Goal: Information Seeking & Learning: Check status

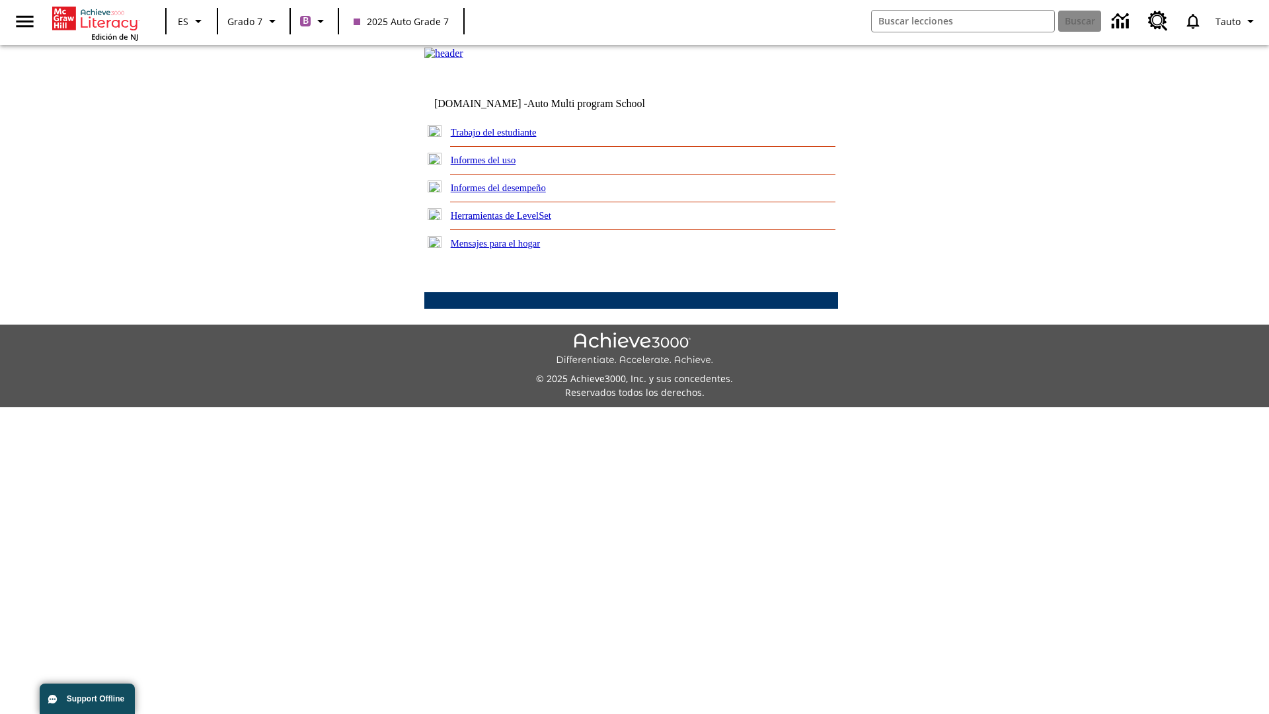
click at [516, 193] on link "Informes del desempeño" at bounding box center [498, 187] width 95 height 11
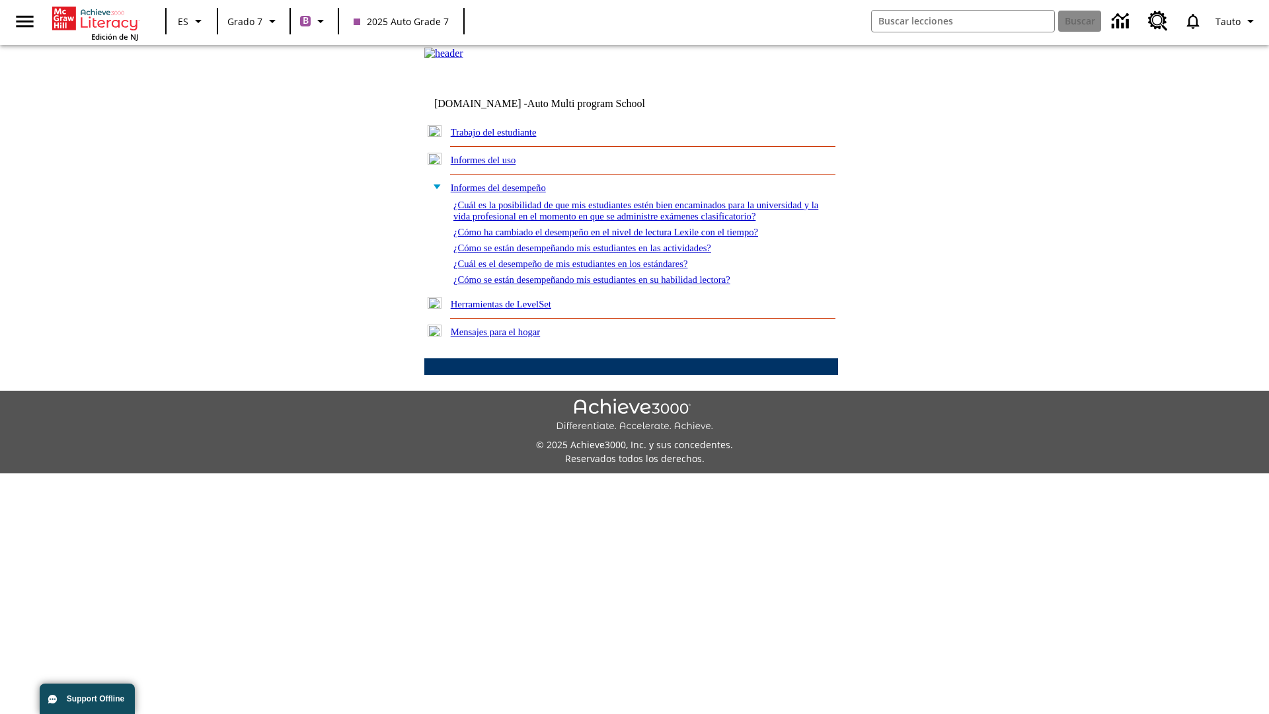
click at [615, 285] on link "¿Cómo se están desempeñando mis estudiantes en su habilidad lectora?" at bounding box center [592, 279] width 277 height 11
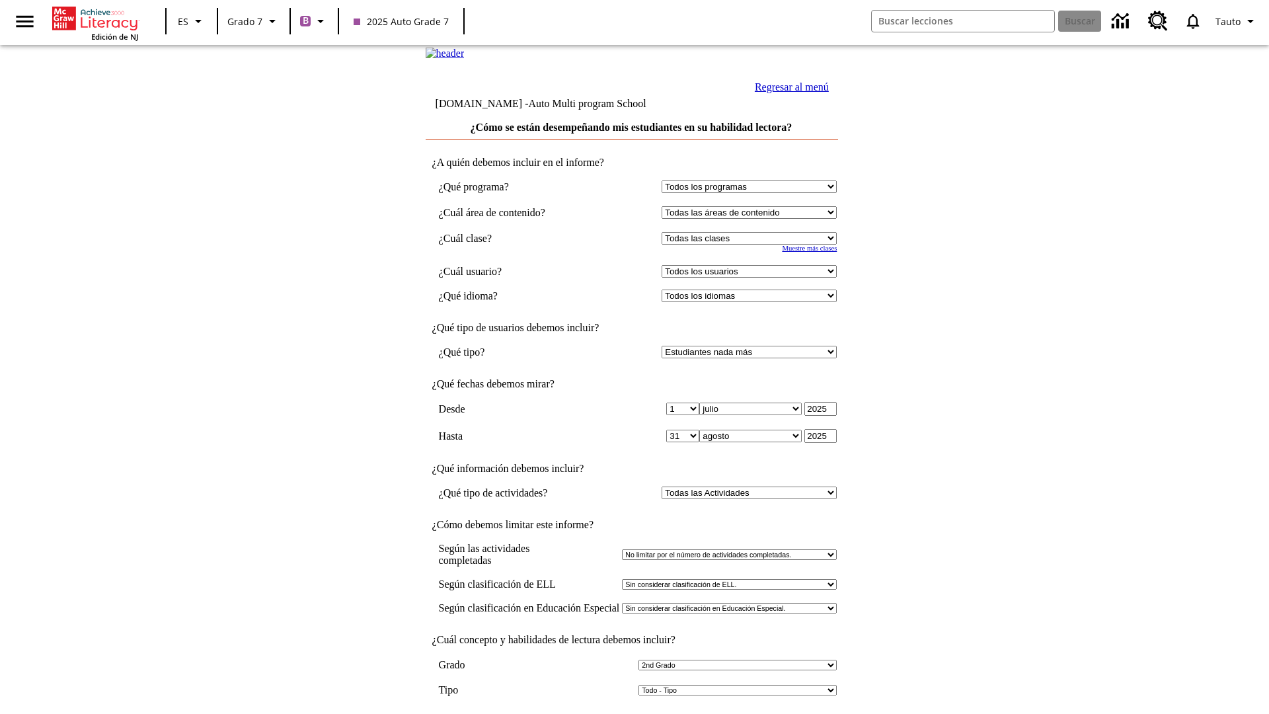
click at [632, 713] on input "Ver Informe" at bounding box center [631, 728] width 61 height 15
select select "2349292"
